Goal: Task Accomplishment & Management: Use online tool/utility

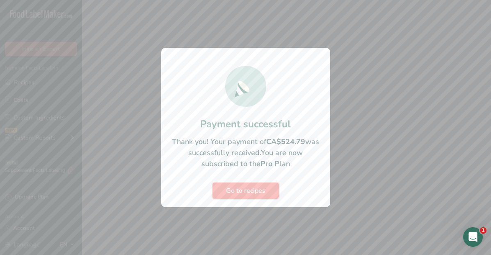
click at [252, 192] on span "Go to recipes" at bounding box center [245, 191] width 39 height 10
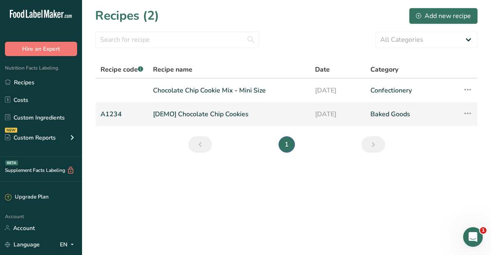
click at [210, 115] on link "[DEMO] Chocolate Chip Cookies" at bounding box center [229, 114] width 152 height 17
click at [182, 89] on link "Chocolate Chip Cookie Mix - Mini Size" at bounding box center [229, 90] width 152 height 17
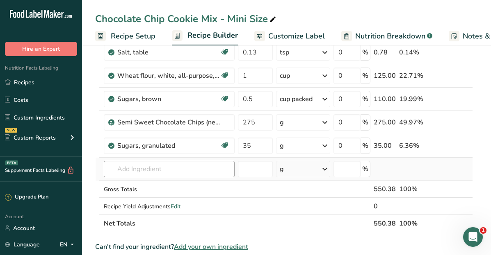
scroll to position [89, 0]
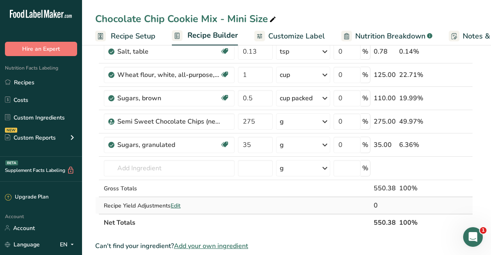
click at [178, 207] on span "Edit" at bounding box center [175, 206] width 10 height 8
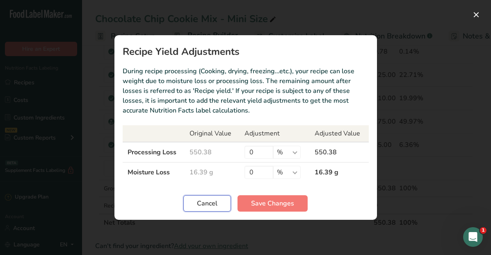
click at [200, 208] on span "Cancel" at bounding box center [207, 204] width 20 height 10
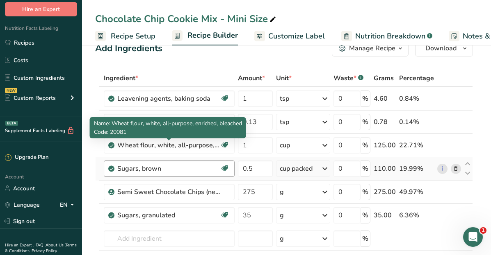
scroll to position [20, 0]
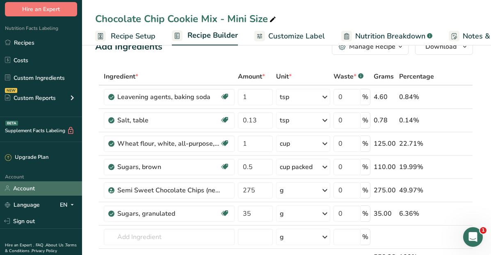
click at [30, 186] on link "Account" at bounding box center [41, 189] width 82 height 14
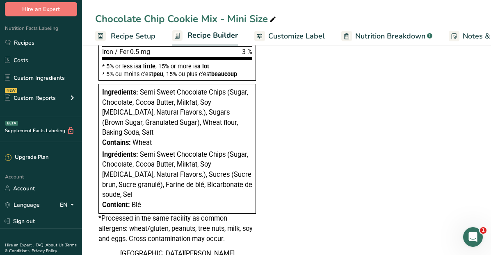
scroll to position [509, 0]
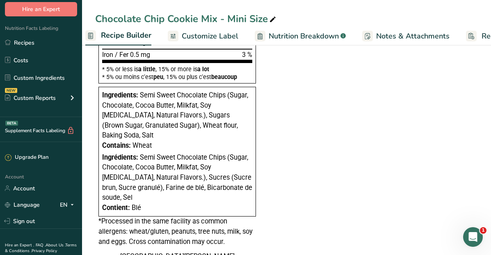
click at [398, 37] on span "Notes & Attachments" at bounding box center [412, 36] width 73 height 11
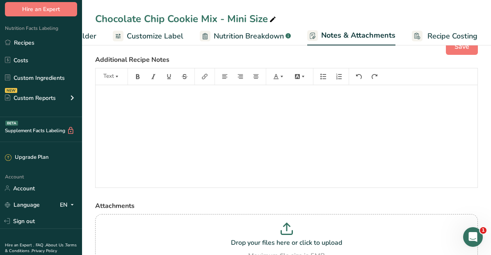
scroll to position [66, 0]
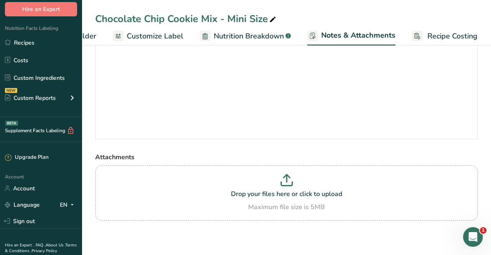
click at [266, 37] on span "Nutrition Breakdown" at bounding box center [249, 36] width 70 height 11
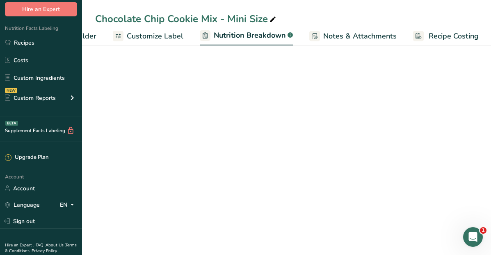
scroll to position [0, 141]
select select "Calories"
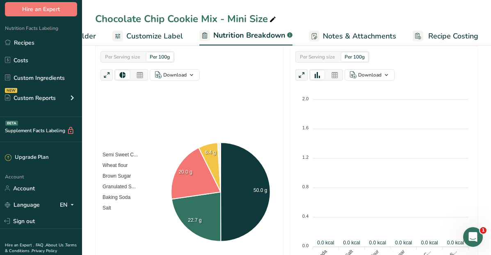
scroll to position [201, 0]
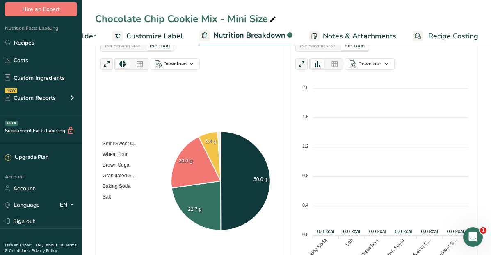
click at [167, 33] on span "Customize Label" at bounding box center [154, 36] width 57 height 11
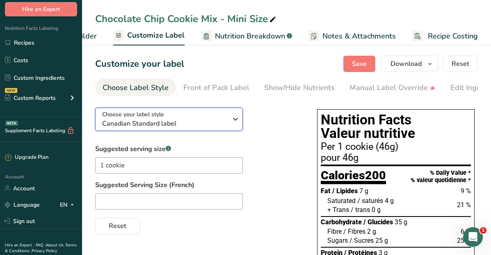
click at [203, 126] on span "Canadian Standard label" at bounding box center [164, 124] width 125 height 10
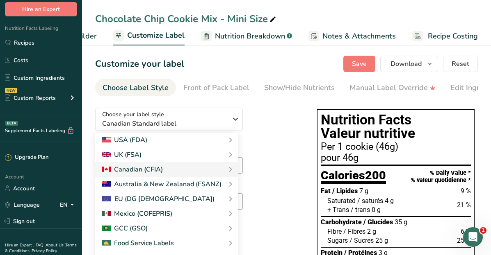
click at [286, 132] on div "Choose your label style Canadian Standard label USA (FDA) Standard FDA label Ta…" at bounding box center [197, 167] width 205 height 133
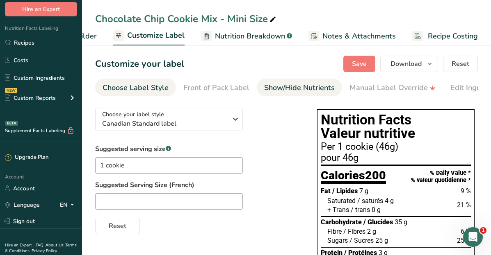
click at [284, 91] on div "Show/Hide Nutrients" at bounding box center [299, 87] width 70 height 11
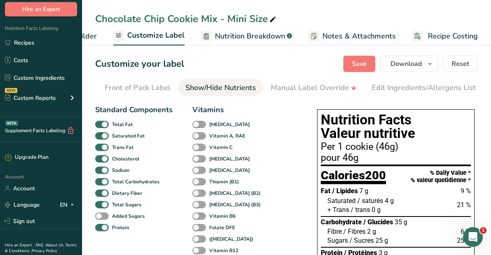
scroll to position [0, 147]
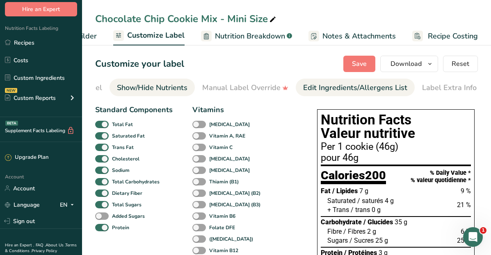
click at [359, 92] on div "Edit Ingredients/Allergens List" at bounding box center [355, 87] width 104 height 11
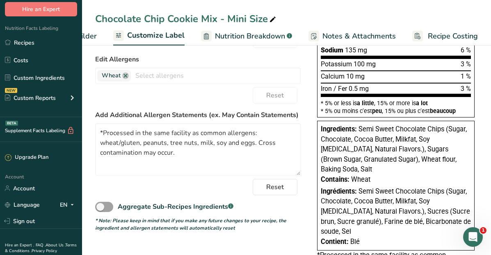
scroll to position [229, 0]
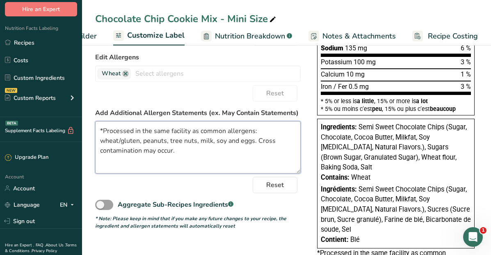
click at [223, 144] on textarea "*Processed in the same facility as common allergens: wheat/gluten, peanuts, tre…" at bounding box center [197, 147] width 205 height 52
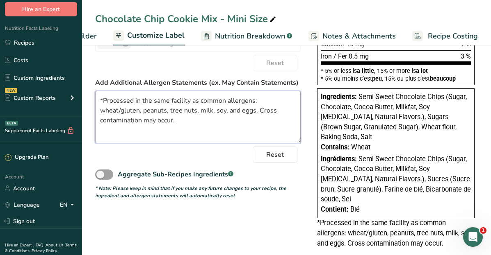
scroll to position [260, 0]
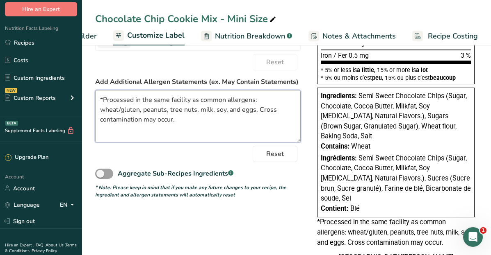
type textarea "*Processed in the same facility as common allergens: wheat/gluten, peanuts, tre…"
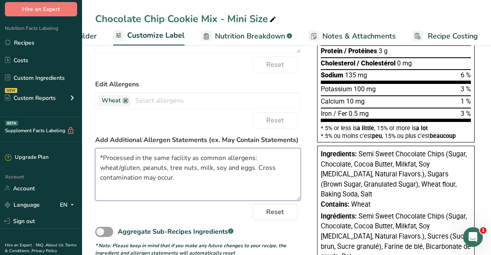
scroll to position [194, 0]
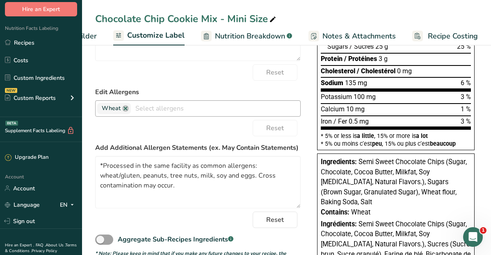
click at [153, 109] on input "text" at bounding box center [215, 108] width 169 height 13
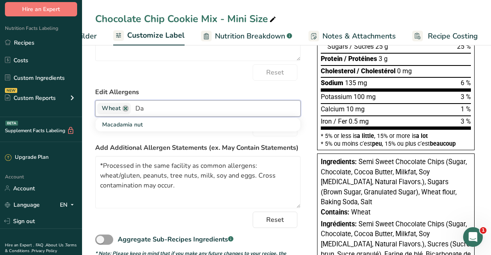
type input "D"
type input "Milk"
click at [151, 128] on link "Milk" at bounding box center [197, 125] width 205 height 14
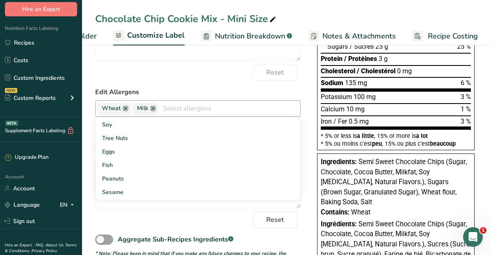
click at [158, 77] on div "Reset" at bounding box center [197, 72] width 205 height 16
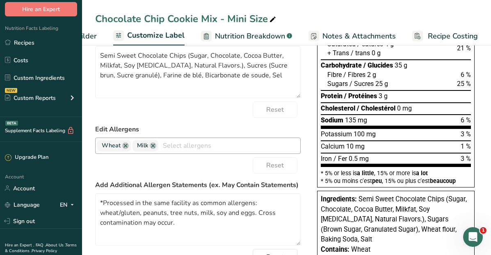
scroll to position [0, 0]
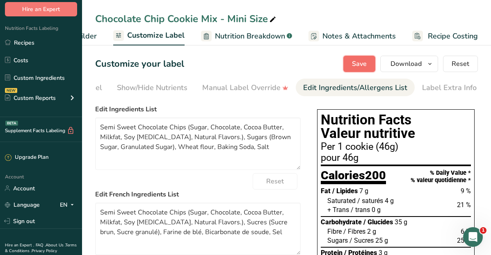
click at [360, 67] on span "Save" at bounding box center [359, 64] width 15 height 10
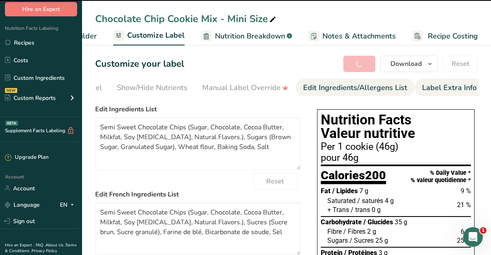
click at [432, 84] on div "Label Extra Info" at bounding box center [449, 87] width 55 height 11
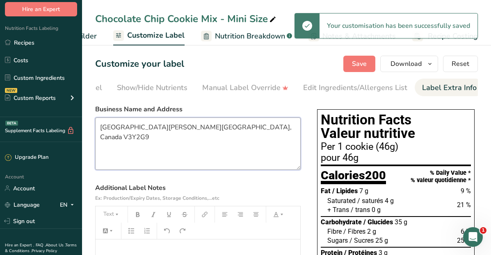
click at [99, 128] on textarea "Pitt Meadows, BC, Canada V3Y2G9" at bounding box center [197, 144] width 205 height 52
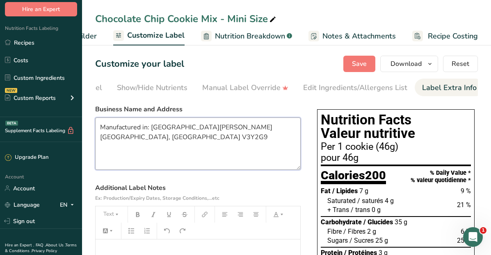
click at [271, 129] on textarea "Manufactured in: Pitt Meadows, BC, Canada V3Y2G9" at bounding box center [197, 144] width 205 height 52
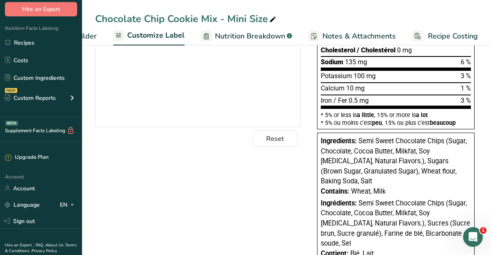
scroll to position [281, 0]
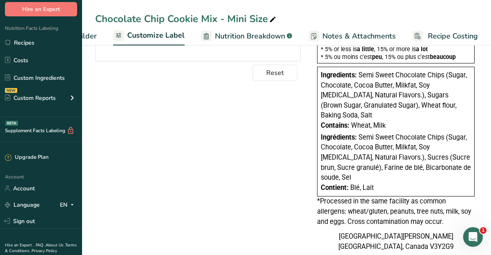
click at [270, 194] on div "Choose your label style Canadian Standard label USA (FDA) Standard FDA label Ta…" at bounding box center [286, 40] width 382 height 440
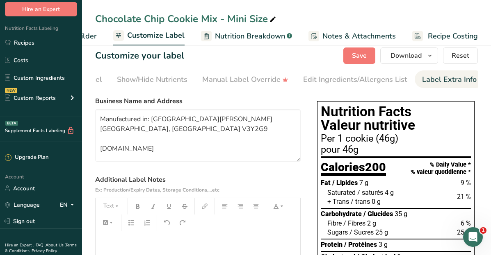
scroll to position [0, 0]
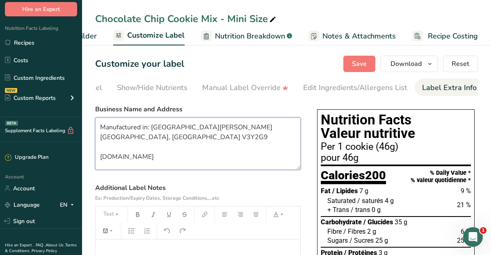
click at [132, 141] on textarea "Manufactured in: Pitt Meadows, BC, Canada V3Y2G9 www.jarsbyjodi.ca" at bounding box center [197, 144] width 205 height 52
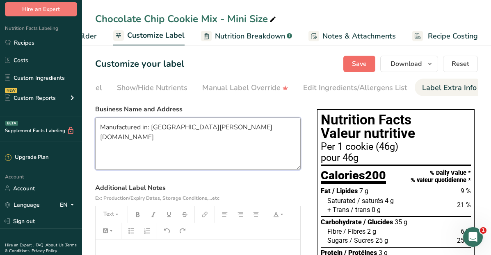
type textarea "Manufactured in: Pitt Meadows, BC, Canada V3Y2G9 www.jarsbyjodi.ca"
click at [356, 66] on span "Save" at bounding box center [359, 64] width 15 height 10
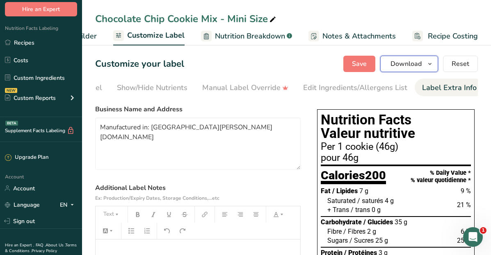
click at [423, 65] on button "Download" at bounding box center [409, 64] width 58 height 16
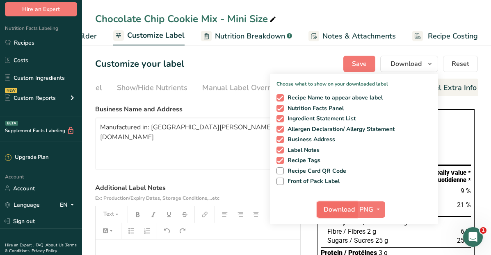
click at [347, 209] on span "Download" at bounding box center [338, 210] width 31 height 10
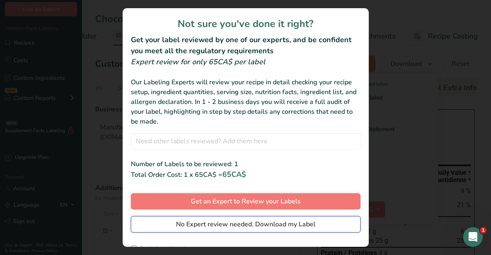
click at [255, 225] on span "No Expert review needed. Download my Label" at bounding box center [245, 225] width 139 height 10
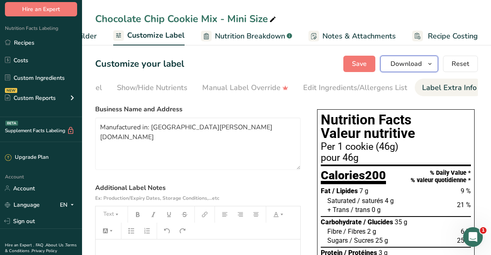
click at [427, 66] on span "button" at bounding box center [430, 64] width 10 height 10
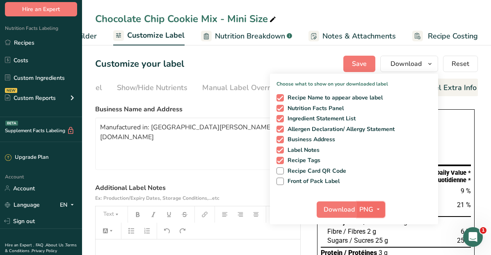
click at [379, 206] on icon "button" at bounding box center [378, 210] width 7 height 10
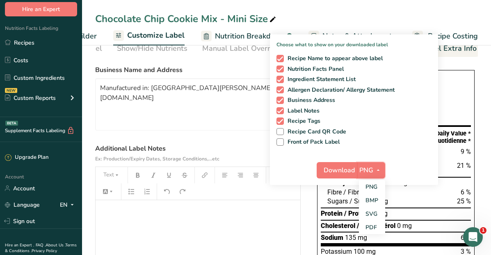
scroll to position [40, 0]
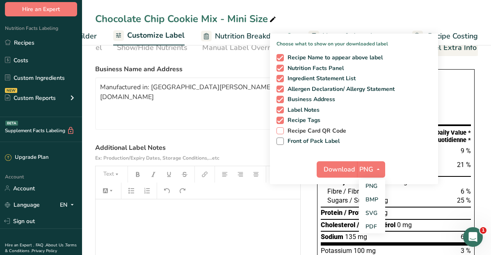
click at [399, 128] on label "Recipe Card QR Code" at bounding box center [352, 130] width 152 height 7
click at [282, 128] on input "Recipe Card QR Code" at bounding box center [278, 130] width 5 height 5
click at [316, 129] on span "Recipe Card QR Code" at bounding box center [315, 130] width 63 height 7
click at [282, 129] on input "Recipe Card QR Code" at bounding box center [278, 130] width 5 height 5
checkbox input "false"
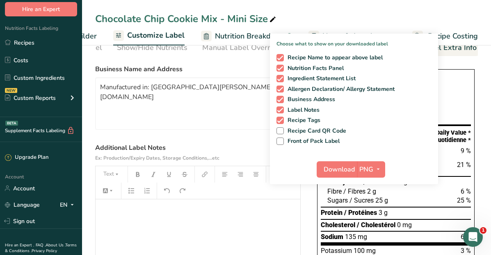
click at [354, 20] on div "Chocolate Chip Cookie Mix - Mini Size" at bounding box center [286, 18] width 409 height 15
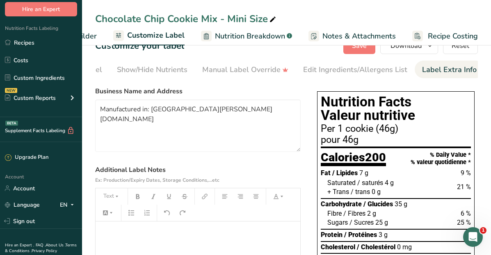
scroll to position [0, 0]
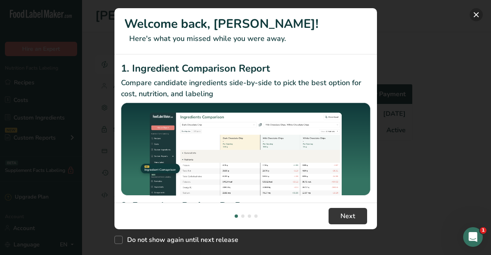
click at [480, 13] on button "New Features" at bounding box center [475, 14] width 13 height 13
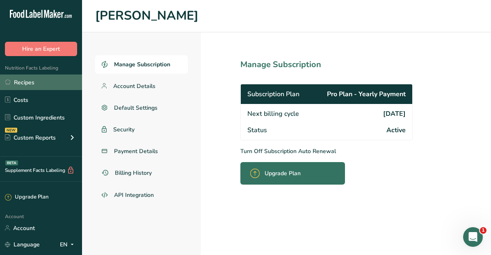
click at [34, 83] on link "Recipes" at bounding box center [41, 83] width 82 height 16
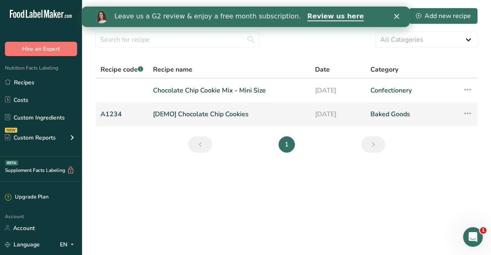
click at [211, 113] on link "[DEMO] Chocolate Chip Cookies" at bounding box center [229, 114] width 152 height 17
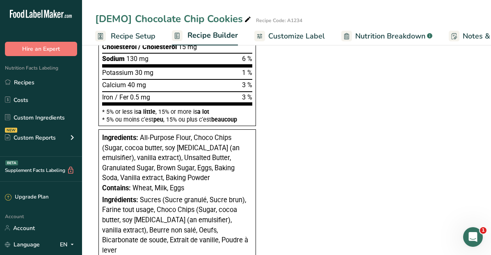
scroll to position [210, 0]
